Goal: Information Seeking & Learning: Understand process/instructions

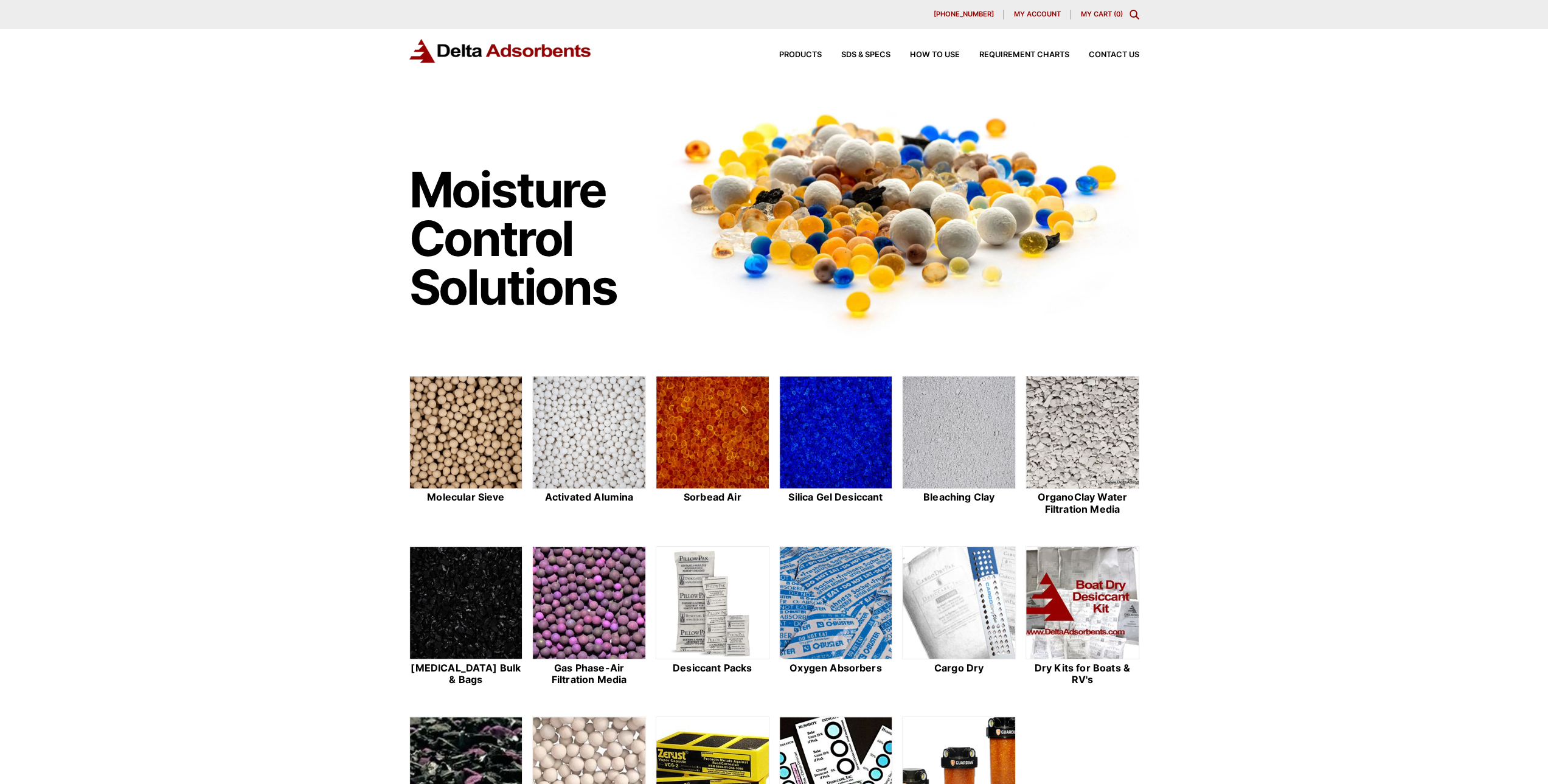
drag, startPoint x: 223, startPoint y: 368, endPoint x: 219, endPoint y: 204, distance: 164.0
click at [219, 204] on div "Moisture Control Solutions Moisture control solutions Molecular Sieve Activated…" at bounding box center [774, 494] width 1548 height 805
click at [821, 464] on img at bounding box center [836, 433] width 113 height 113
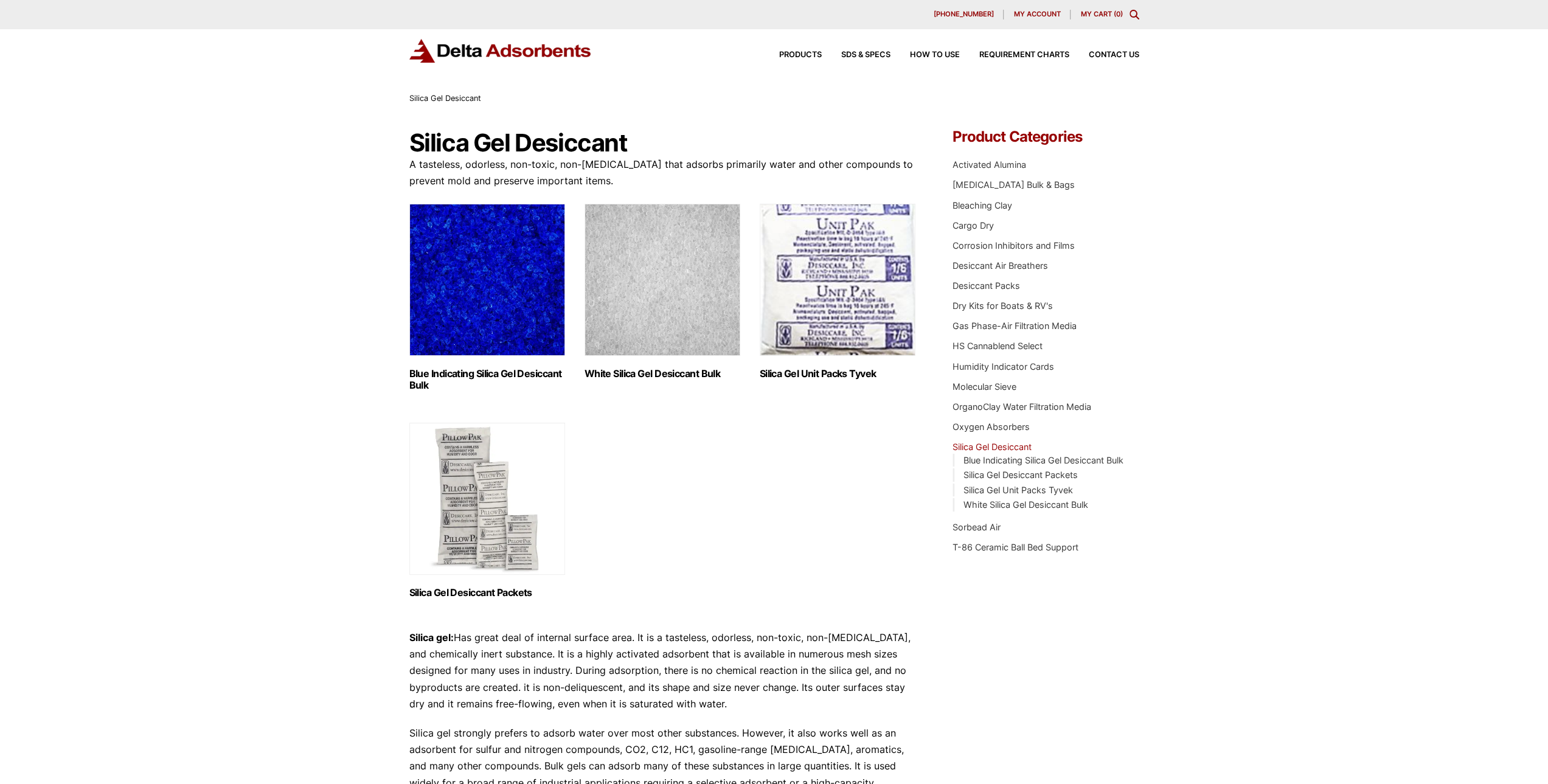
click at [525, 312] on img "Visit product category Blue Indicating Silica Gel Desiccant Bulk" at bounding box center [488, 280] width 156 height 152
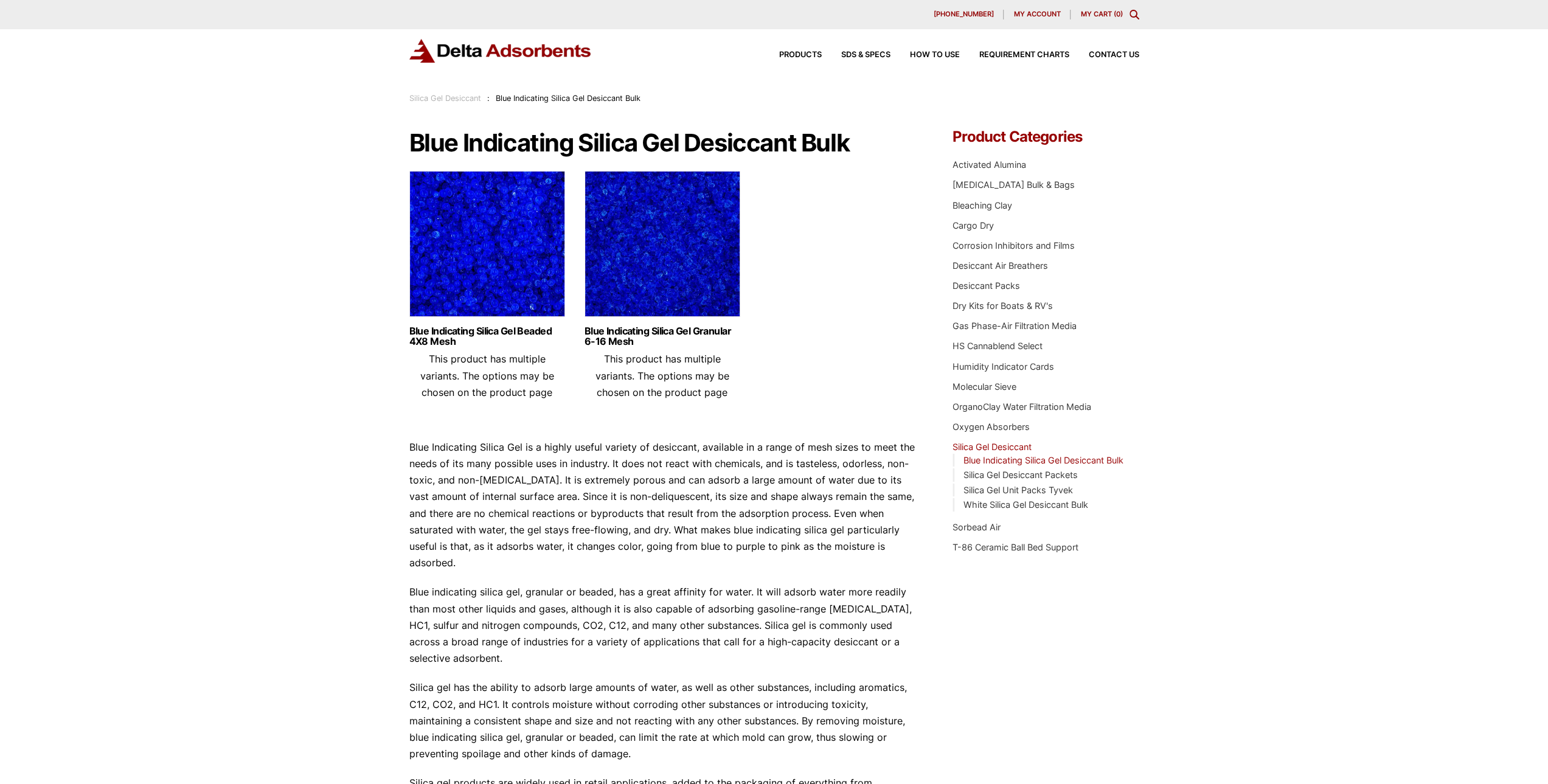
click at [472, 284] on img at bounding box center [488, 247] width 156 height 152
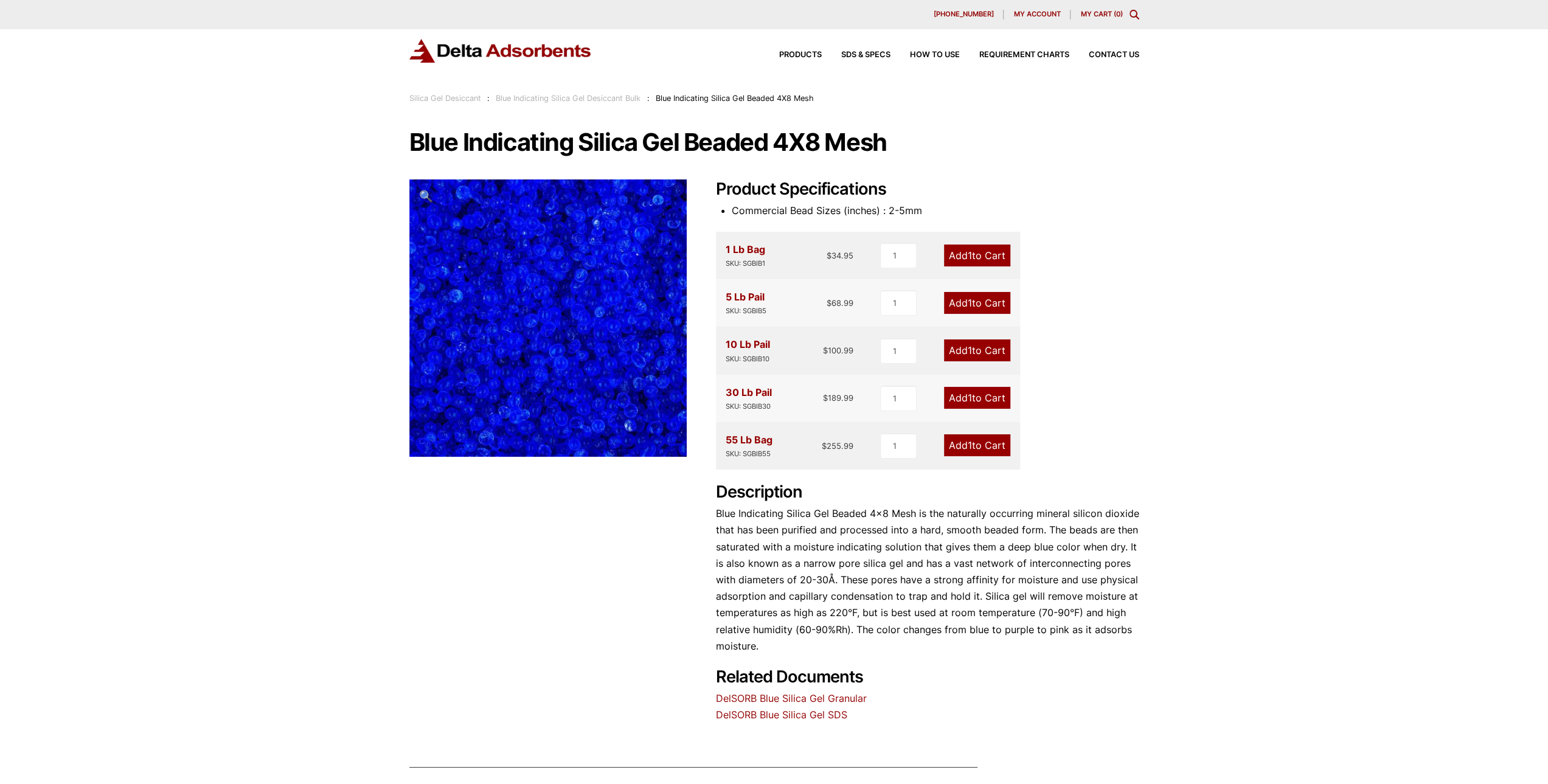
click at [839, 698] on link "DelSORB Blue Silica Gel Granular" at bounding box center [791, 699] width 151 height 12
click at [924, 54] on span "How to Use" at bounding box center [935, 55] width 50 height 8
